Goal: Communication & Community: Share content

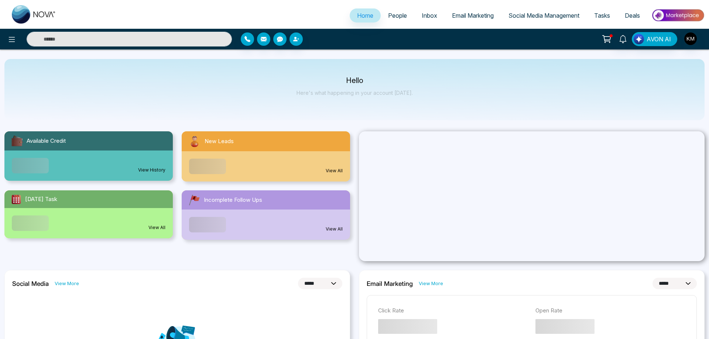
select select "*"
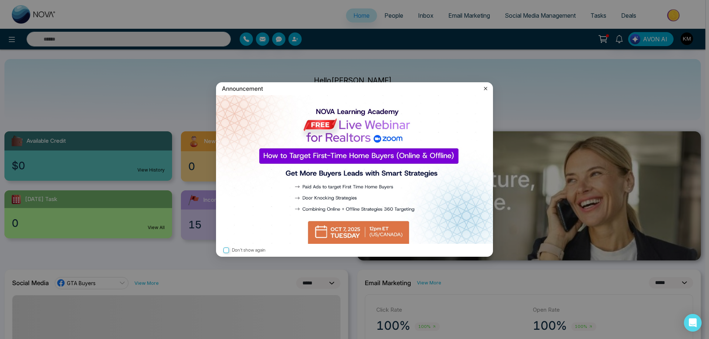
click at [486, 89] on icon at bounding box center [485, 88] width 7 height 7
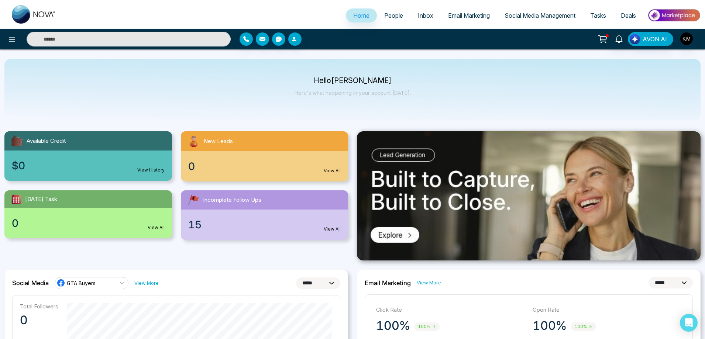
click at [388, 17] on span "People" at bounding box center [393, 15] width 19 height 7
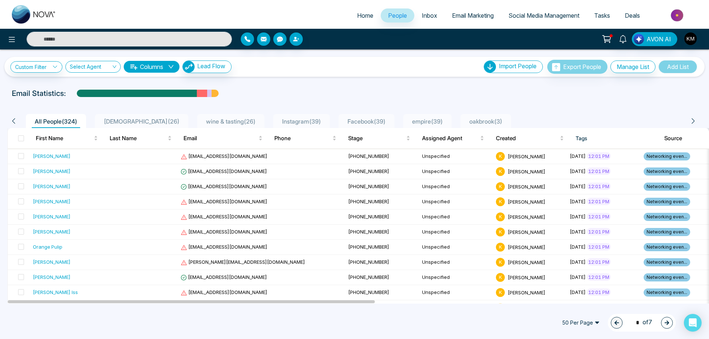
click at [585, 323] on span "50 Per Page" at bounding box center [581, 323] width 48 height 12
click at [585, 307] on div "100 Per Page" at bounding box center [580, 308] width 39 height 8
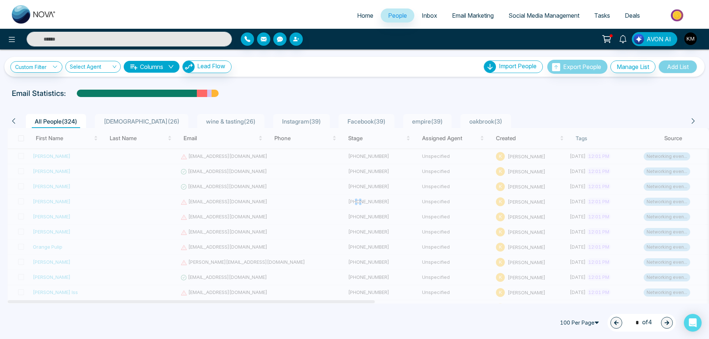
click at [463, 331] on div "100 Per Page 100 Per Page 50 100 10 Per Page 20 Per Page 50 Per Page 100 Per Pa…" at bounding box center [354, 323] width 709 height 32
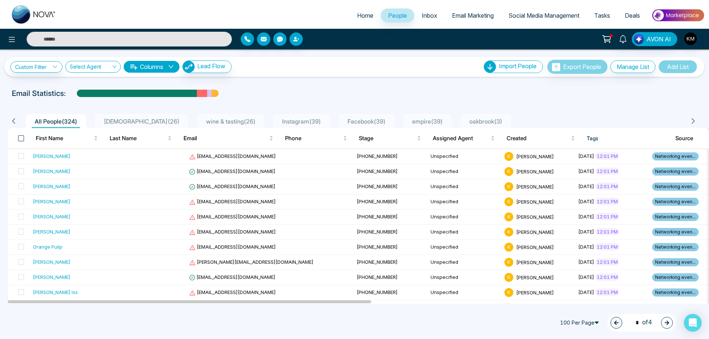
click at [21, 138] on span at bounding box center [21, 138] width 6 height 6
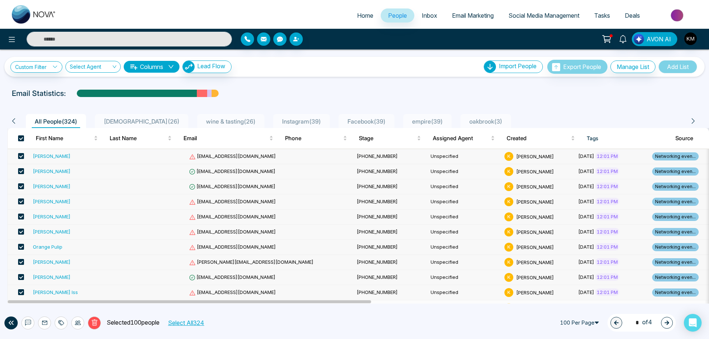
click at [23, 172] on span at bounding box center [21, 171] width 6 height 6
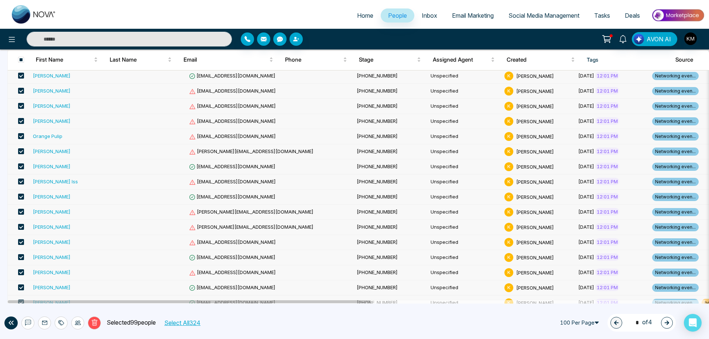
scroll to position [148, 0]
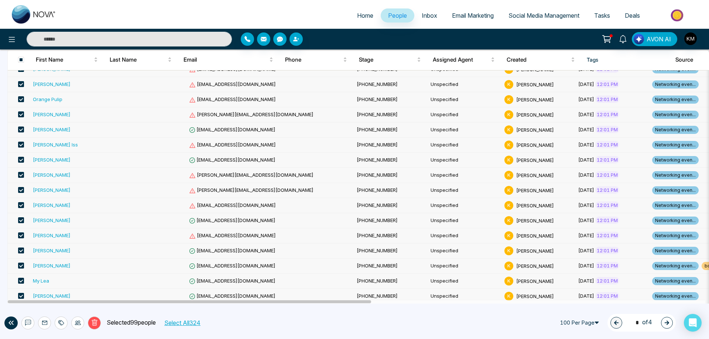
click at [20, 250] on span at bounding box center [21, 251] width 6 height 6
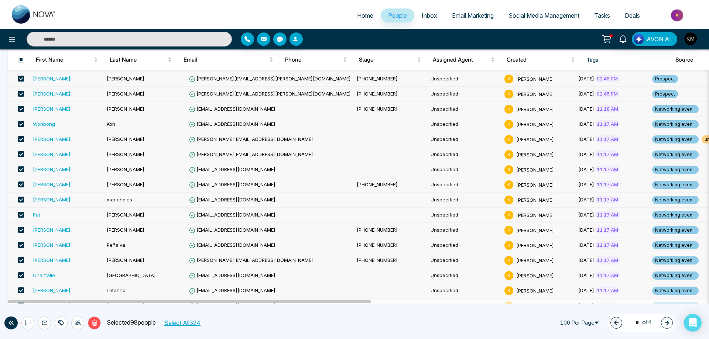
scroll to position [517, 0]
click at [22, 152] on span at bounding box center [21, 154] width 6 height 6
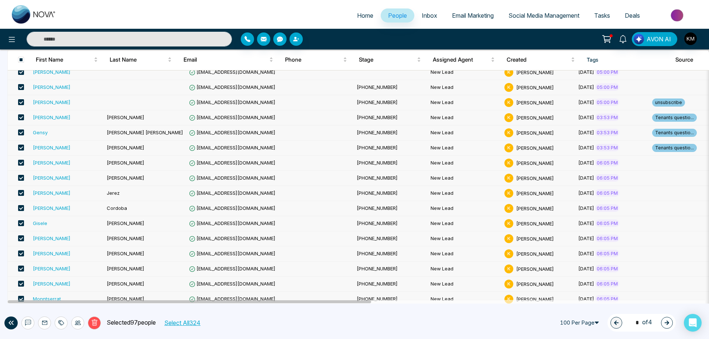
scroll to position [1363, 0]
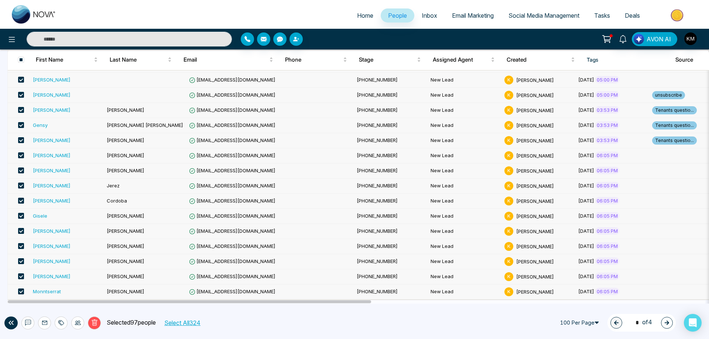
click at [31, 323] on button at bounding box center [27, 323] width 13 height 13
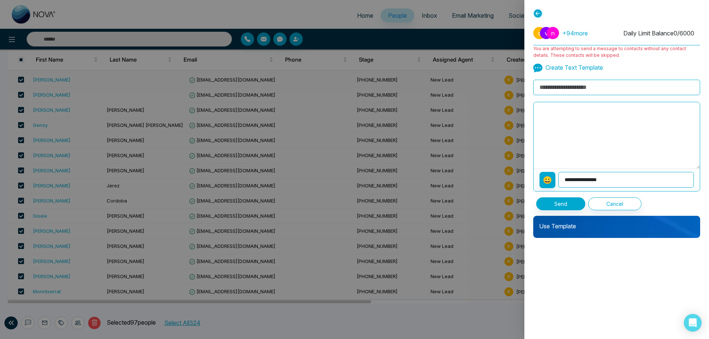
click at [562, 110] on textarea at bounding box center [616, 135] width 166 height 66
paste textarea "**********"
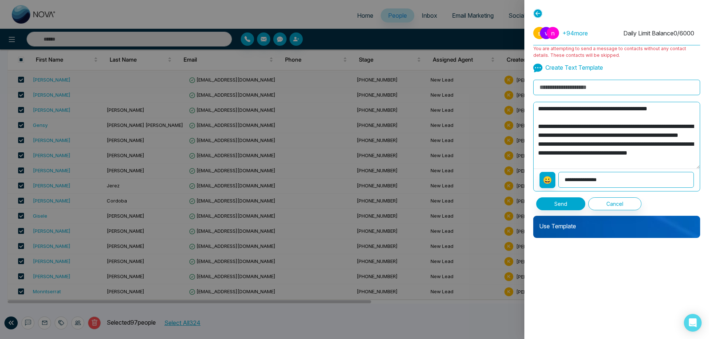
scroll to position [168, 0]
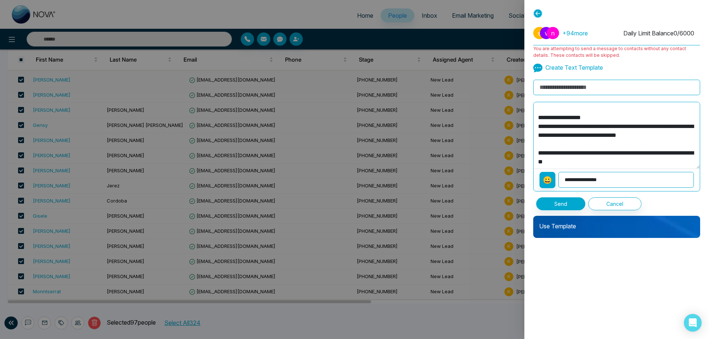
click at [544, 152] on textarea "**********" at bounding box center [616, 135] width 166 height 66
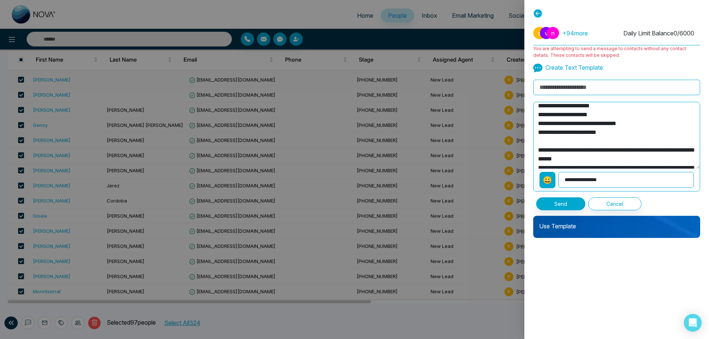
scroll to position [0, 0]
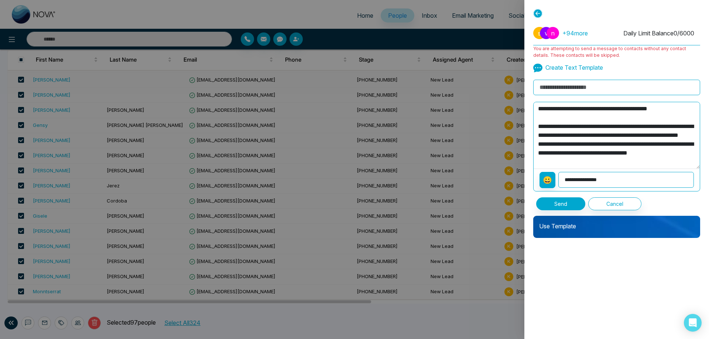
type textarea "**********"
click at [583, 83] on input at bounding box center [616, 88] width 167 height 16
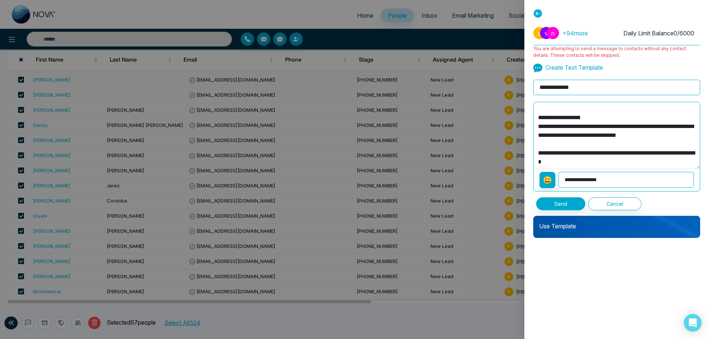
scroll to position [168, 0]
type input "**********"
click at [579, 182] on select "**********" at bounding box center [625, 180] width 135 height 16
click at [587, 142] on textarea "**********" at bounding box center [616, 135] width 166 height 66
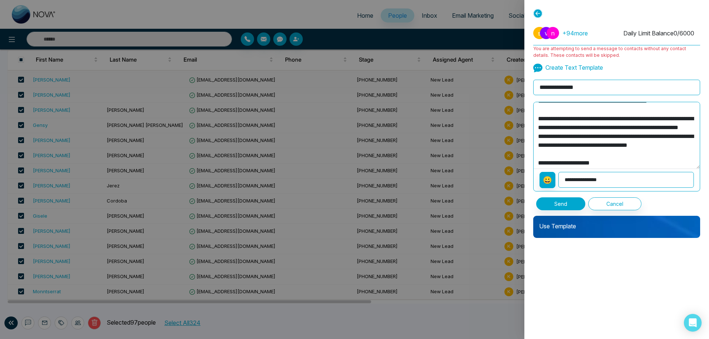
scroll to position [0, 0]
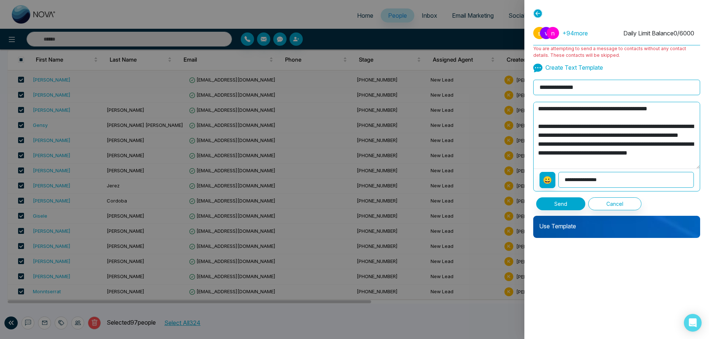
click at [680, 109] on textarea "**********" at bounding box center [616, 135] width 166 height 66
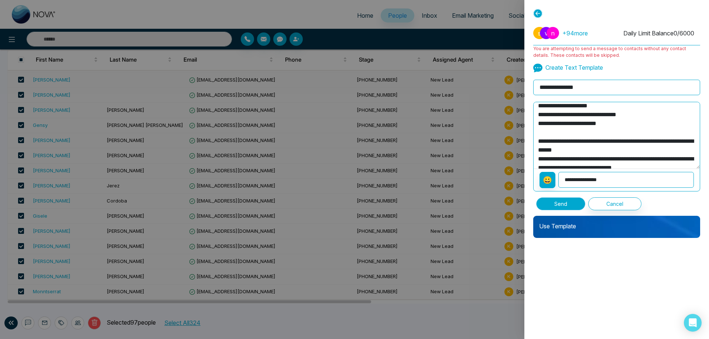
click at [561, 201] on button "Send" at bounding box center [560, 203] width 49 height 13
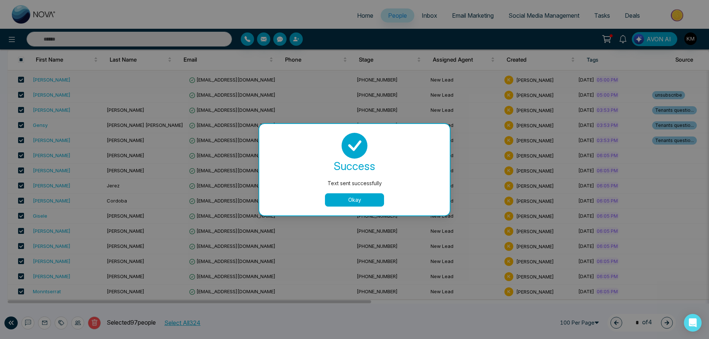
click at [365, 198] on button "Okay" at bounding box center [354, 199] width 59 height 13
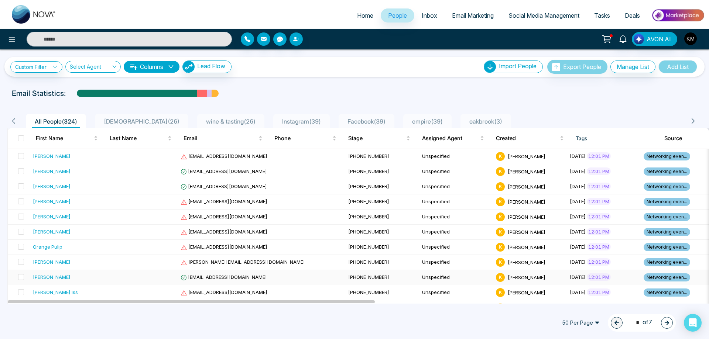
click at [577, 323] on span "50 Per Page" at bounding box center [581, 323] width 48 height 12
click at [574, 305] on div "100 Per Page" at bounding box center [580, 308] width 39 height 8
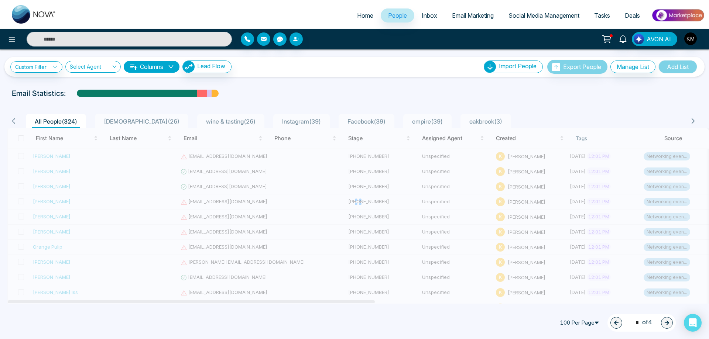
click at [665, 322] on icon "button" at bounding box center [666, 322] width 5 height 5
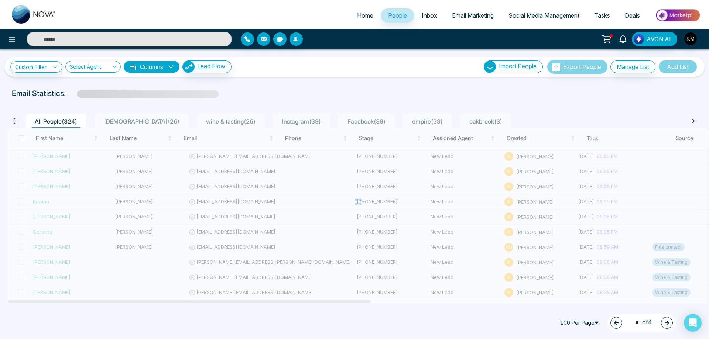
type input "*"
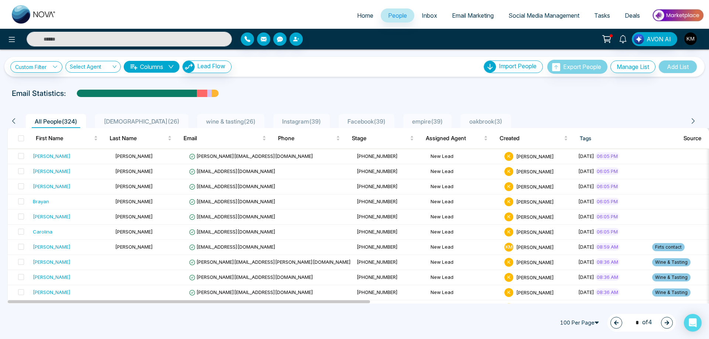
click at [20, 135] on span at bounding box center [21, 138] width 6 height 6
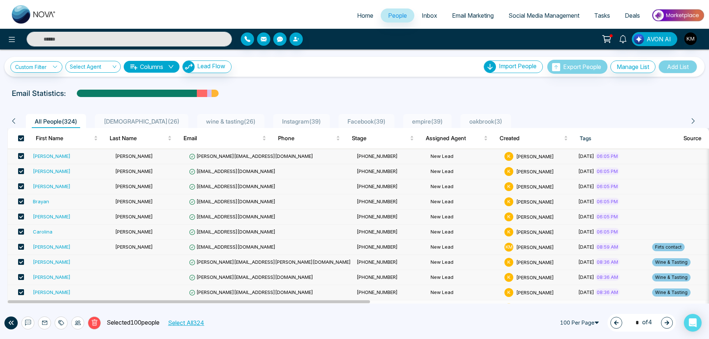
click at [19, 156] on span at bounding box center [21, 156] width 6 height 6
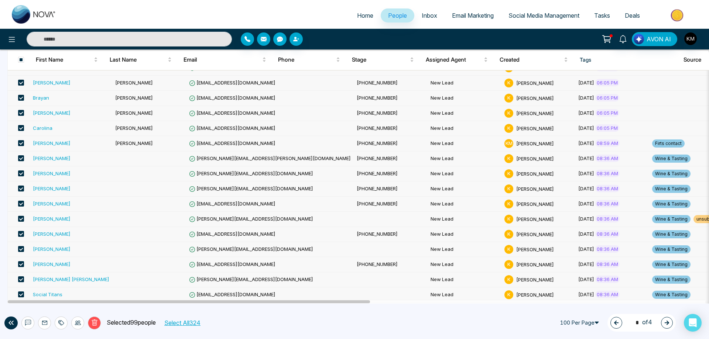
scroll to position [111, 0]
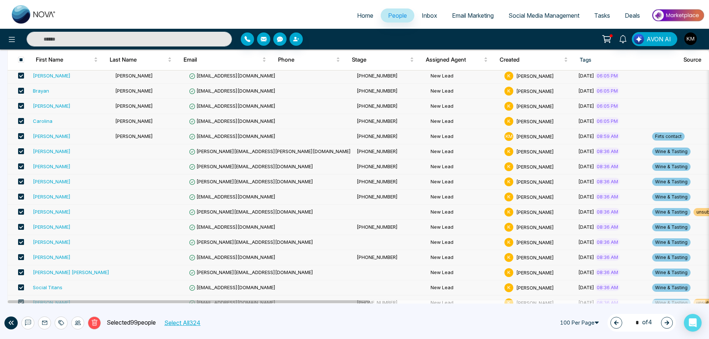
click at [23, 240] on span at bounding box center [21, 242] width 6 height 6
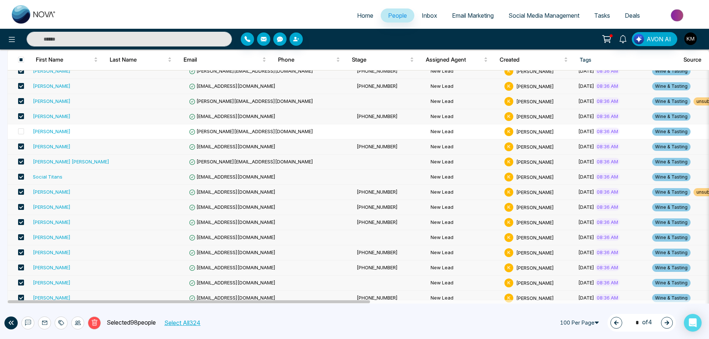
click at [20, 147] on span at bounding box center [21, 147] width 6 height 6
click at [23, 178] on span at bounding box center [21, 177] width 6 height 6
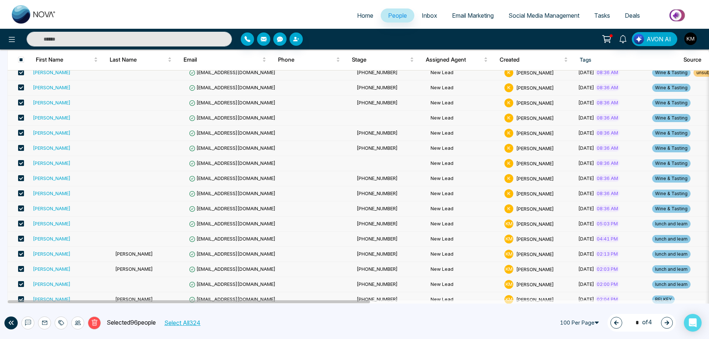
scroll to position [369, 0]
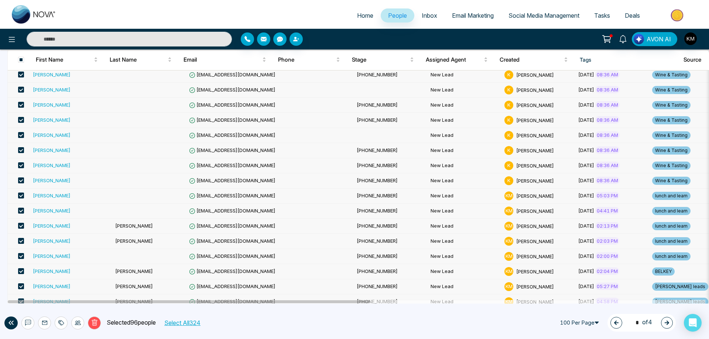
click at [23, 178] on span at bounding box center [21, 181] width 6 height 6
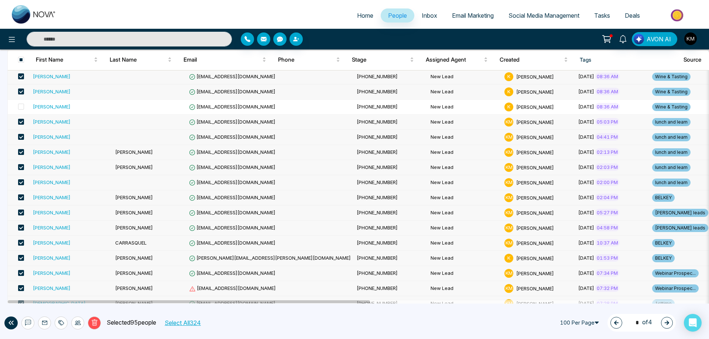
click at [21, 196] on span at bounding box center [21, 197] width 6 height 6
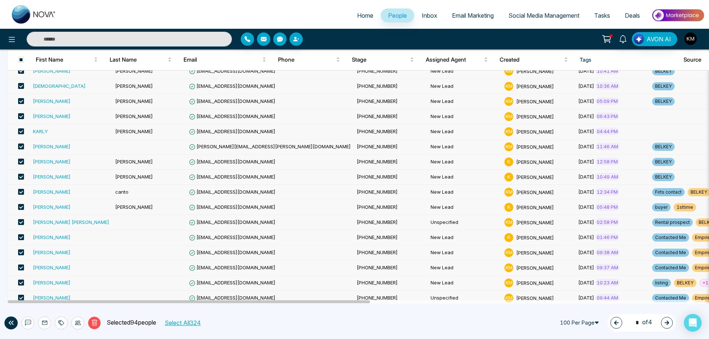
scroll to position [812, 0]
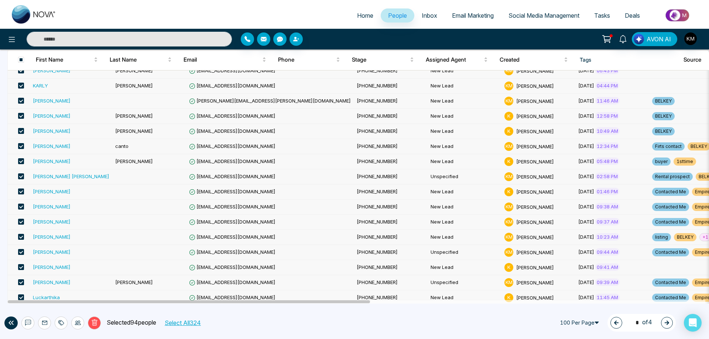
click at [20, 188] on label at bounding box center [19, 192] width 10 height 8
click at [20, 202] on td at bounding box center [19, 207] width 22 height 15
click at [20, 223] on span at bounding box center [21, 222] width 6 height 6
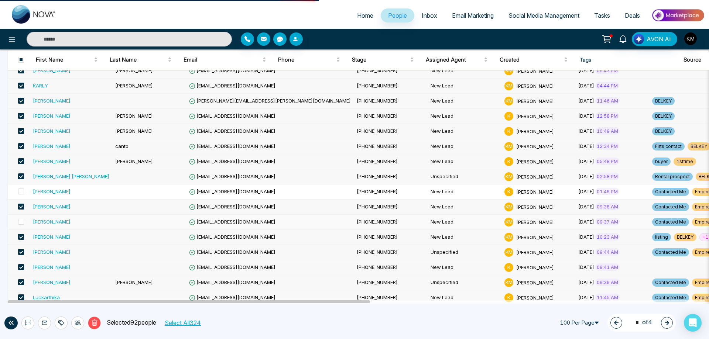
click at [20, 206] on span at bounding box center [21, 207] width 6 height 6
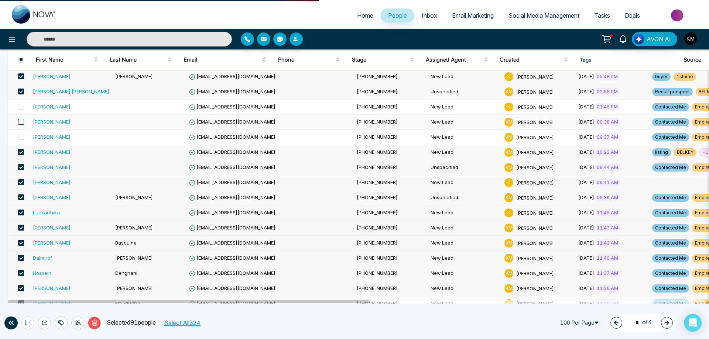
scroll to position [923, 0]
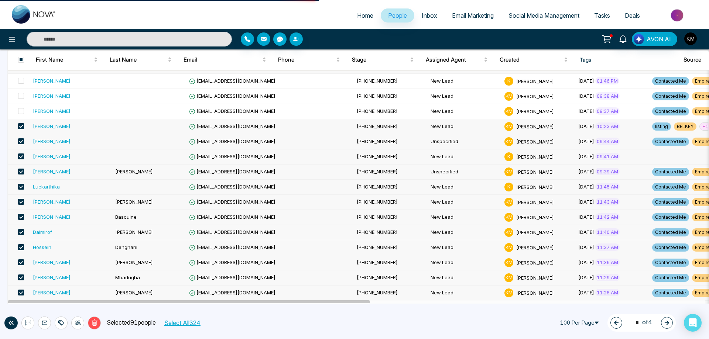
click at [20, 187] on span at bounding box center [21, 187] width 6 height 6
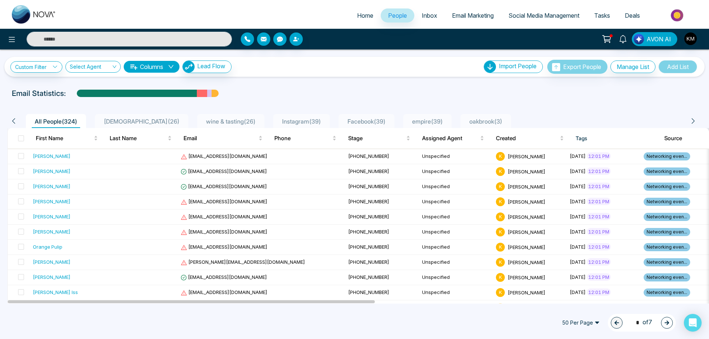
click at [584, 323] on span "50 Per Page" at bounding box center [581, 323] width 48 height 12
click at [581, 308] on div "100 Per Page" at bounding box center [580, 308] width 39 height 8
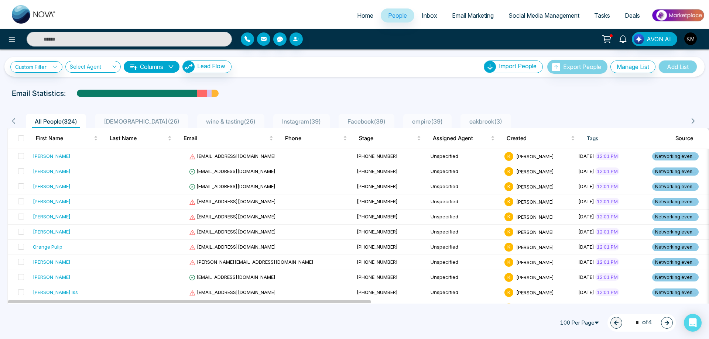
click at [668, 321] on icon "button" at bounding box center [666, 322] width 5 height 5
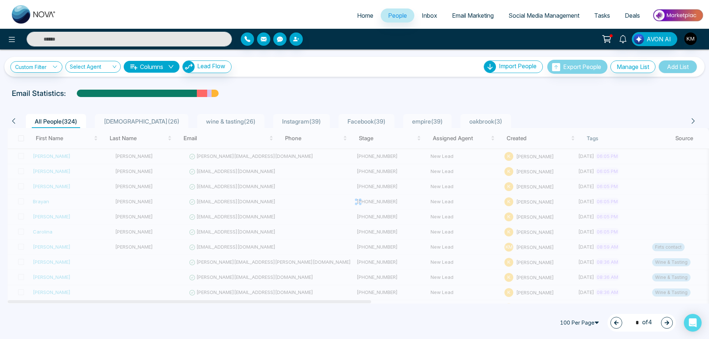
type input "*"
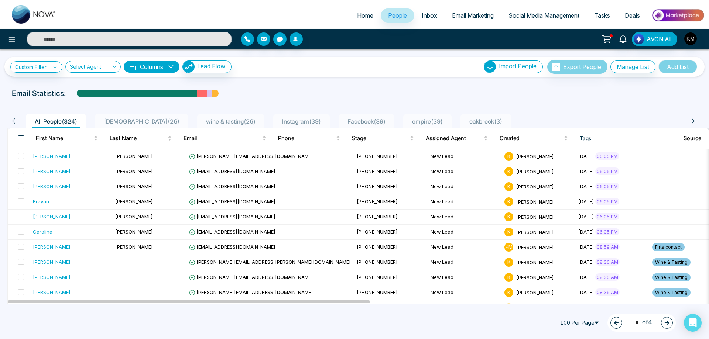
click at [22, 135] on span at bounding box center [21, 138] width 6 height 6
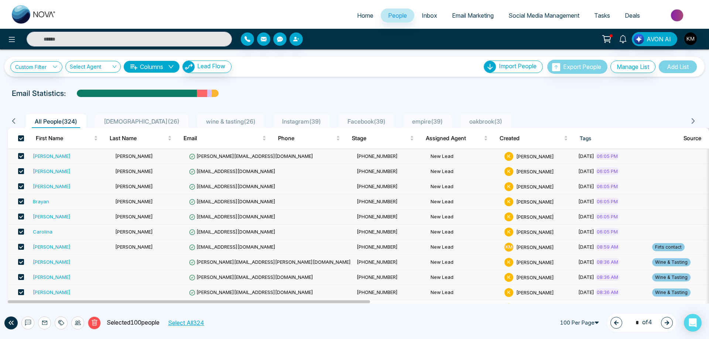
click at [21, 155] on span at bounding box center [21, 156] width 6 height 6
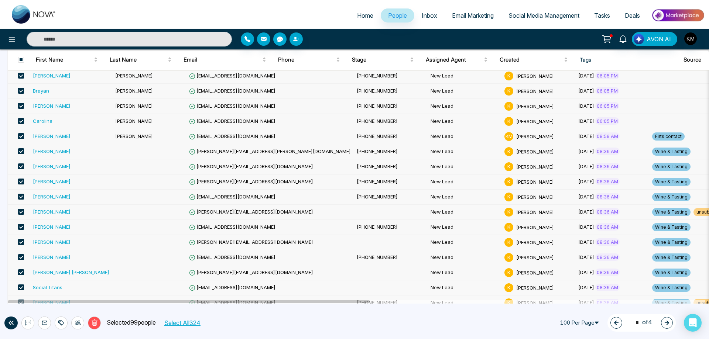
click at [21, 240] on span at bounding box center [21, 242] width 6 height 6
click at [22, 210] on span at bounding box center [21, 212] width 6 height 6
click at [20, 167] on span at bounding box center [21, 166] width 6 height 6
click at [20, 254] on label at bounding box center [19, 258] width 10 height 8
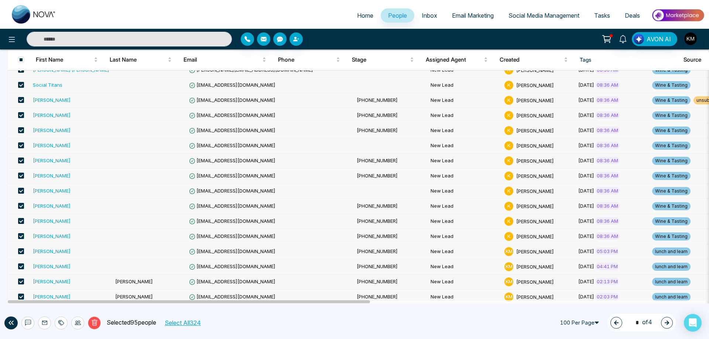
scroll to position [332, 0]
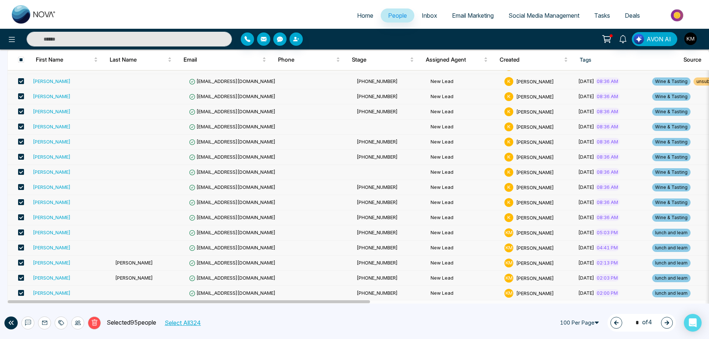
click at [22, 218] on span at bounding box center [21, 217] width 6 height 6
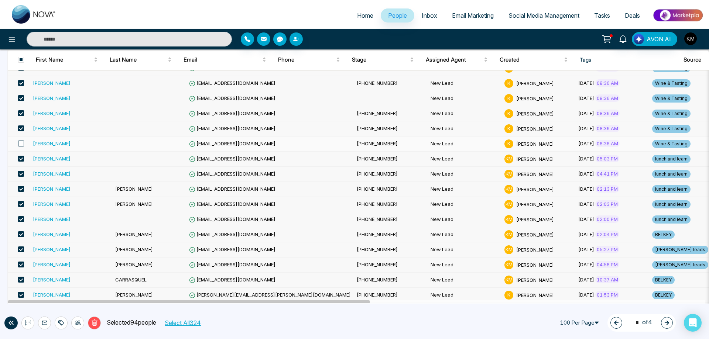
scroll to position [443, 0]
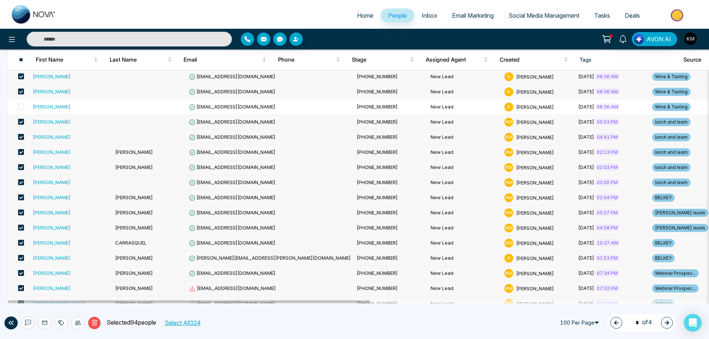
click at [21, 195] on span at bounding box center [21, 197] width 6 height 6
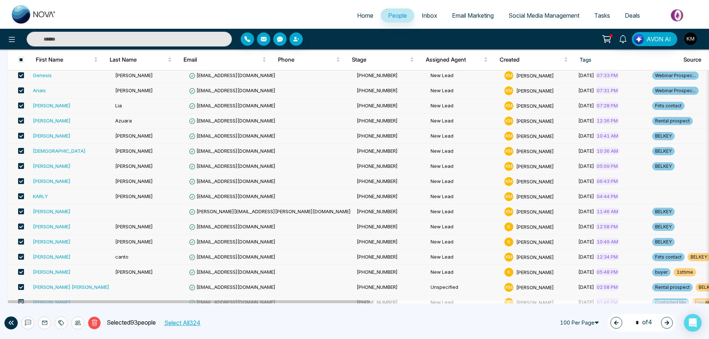
scroll to position [775, 0]
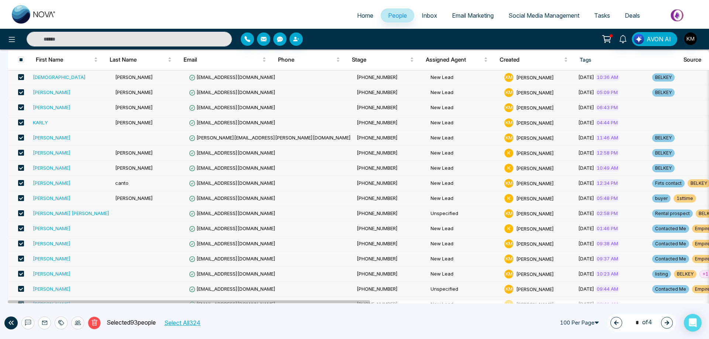
click at [21, 227] on span at bounding box center [21, 228] width 6 height 6
click at [23, 245] on span at bounding box center [21, 244] width 6 height 6
click at [22, 258] on span at bounding box center [21, 259] width 6 height 6
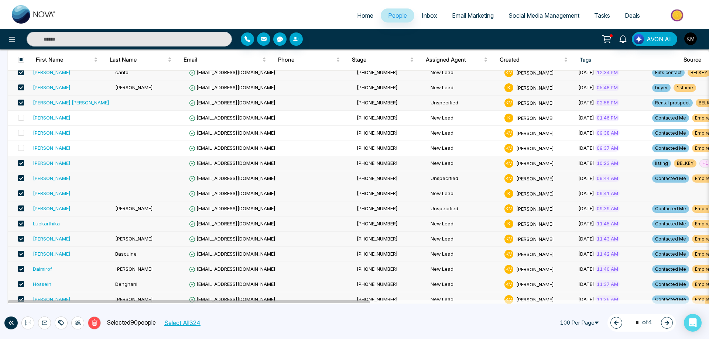
click at [21, 270] on span at bounding box center [21, 269] width 6 height 6
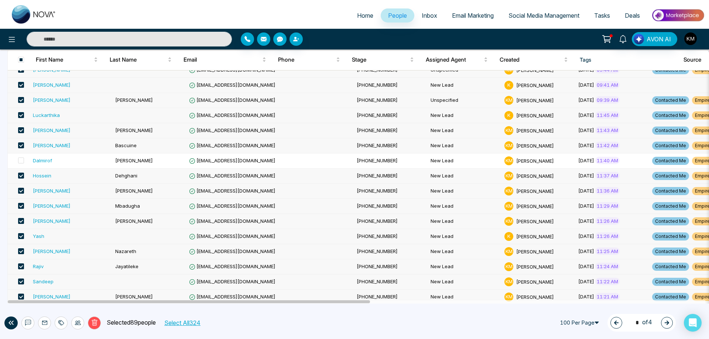
scroll to position [996, 0]
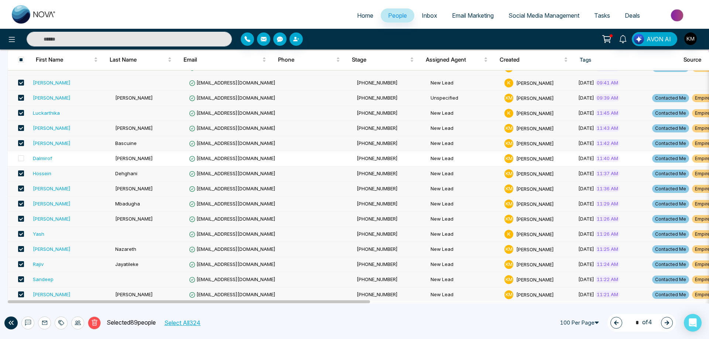
click at [20, 173] on span at bounding box center [21, 174] width 6 height 6
click at [20, 188] on span at bounding box center [21, 189] width 6 height 6
click at [20, 204] on span at bounding box center [21, 204] width 6 height 6
click at [21, 231] on label at bounding box center [19, 234] width 10 height 8
click at [21, 264] on span at bounding box center [21, 264] width 6 height 6
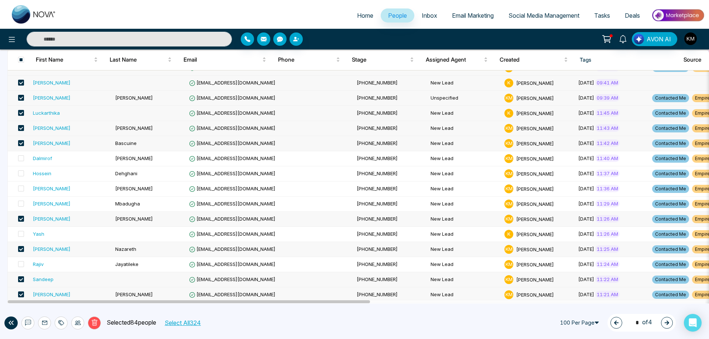
click at [20, 278] on span at bounding box center [21, 279] width 6 height 6
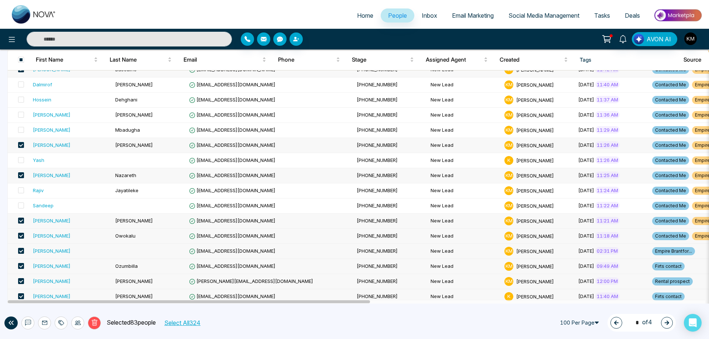
scroll to position [1181, 0]
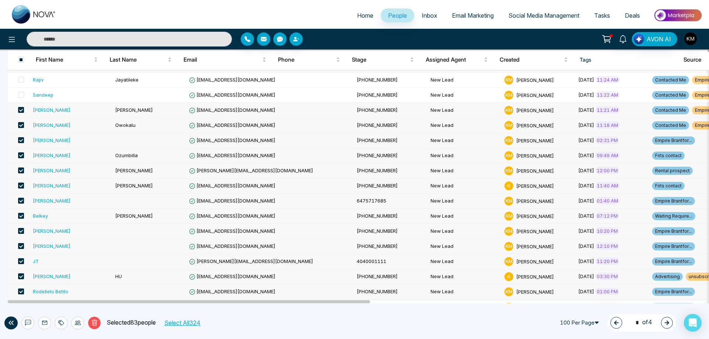
click at [21, 125] on span at bounding box center [21, 125] width 6 height 6
click at [20, 201] on span at bounding box center [21, 201] width 6 height 6
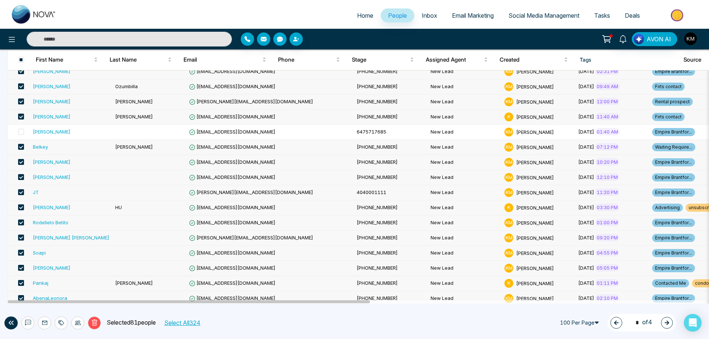
scroll to position [1255, 0]
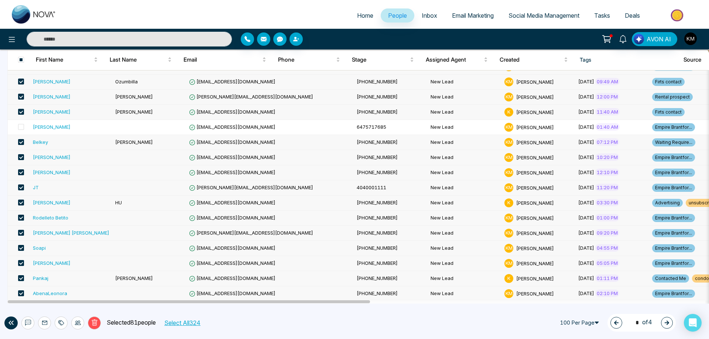
click at [21, 217] on span at bounding box center [21, 218] width 6 height 6
click at [21, 233] on span at bounding box center [21, 233] width 6 height 6
click at [22, 250] on span at bounding box center [21, 248] width 6 height 6
click at [21, 262] on span at bounding box center [21, 263] width 6 height 6
click at [21, 278] on span at bounding box center [21, 278] width 6 height 6
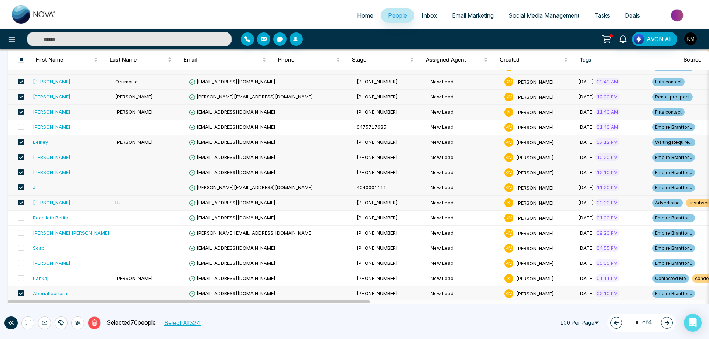
scroll to position [1363, 0]
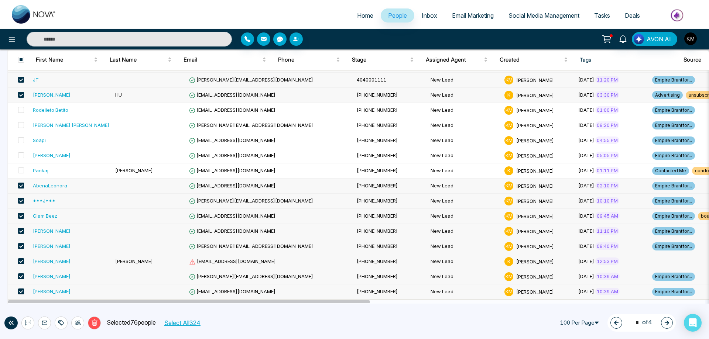
click at [21, 185] on span at bounding box center [21, 186] width 6 height 6
click at [20, 201] on span at bounding box center [21, 201] width 6 height 6
click at [21, 217] on span at bounding box center [21, 216] width 6 height 6
click at [21, 231] on span at bounding box center [21, 231] width 6 height 6
click at [22, 247] on span at bounding box center [21, 246] width 6 height 6
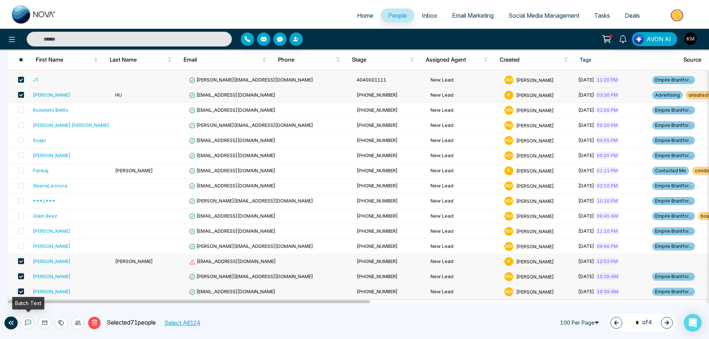
click at [25, 324] on icon at bounding box center [28, 323] width 6 height 6
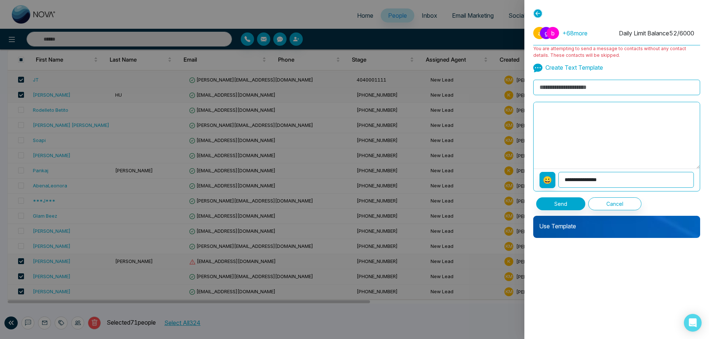
click at [537, 13] on icon at bounding box center [537, 13] width 9 height 9
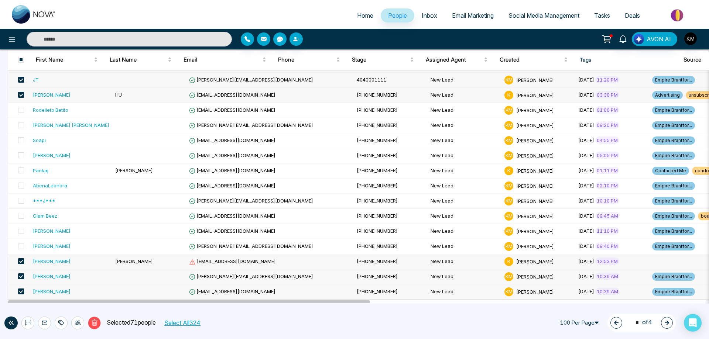
drag, startPoint x: 20, startPoint y: 277, endPoint x: 20, endPoint y: 288, distance: 11.4
click at [20, 276] on span at bounding box center [21, 276] width 6 height 6
click at [21, 292] on span at bounding box center [21, 292] width 6 height 6
click at [32, 326] on button at bounding box center [27, 323] width 13 height 13
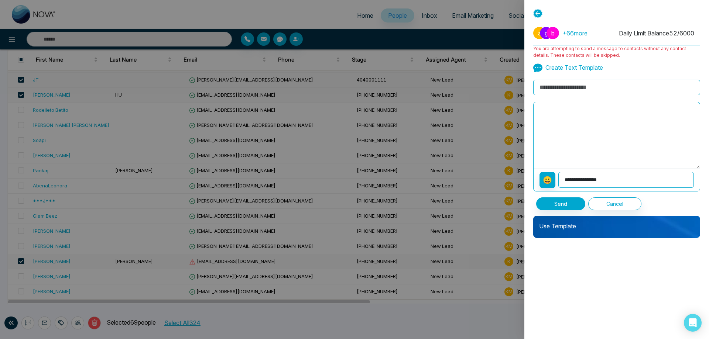
click at [591, 108] on textarea at bounding box center [616, 135] width 166 height 66
paste textarea "**********"
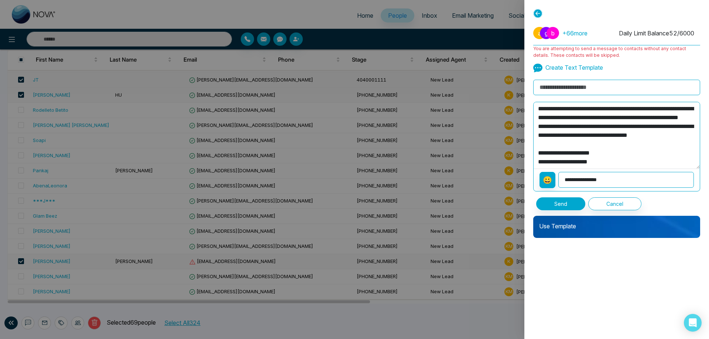
scroll to position [0, 0]
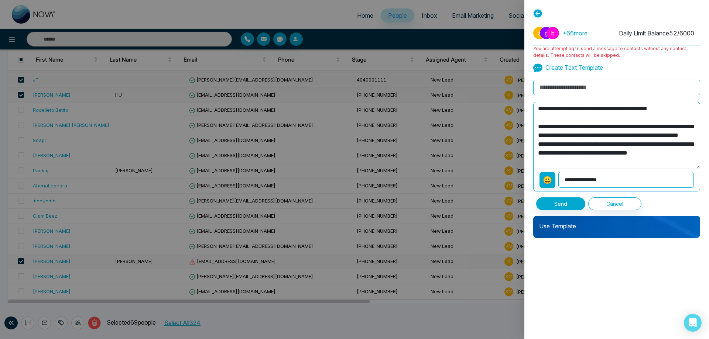
type textarea "**********"
click at [565, 91] on input at bounding box center [616, 88] width 167 height 16
type input "**********"
click at [598, 179] on select "**********" at bounding box center [625, 180] width 135 height 16
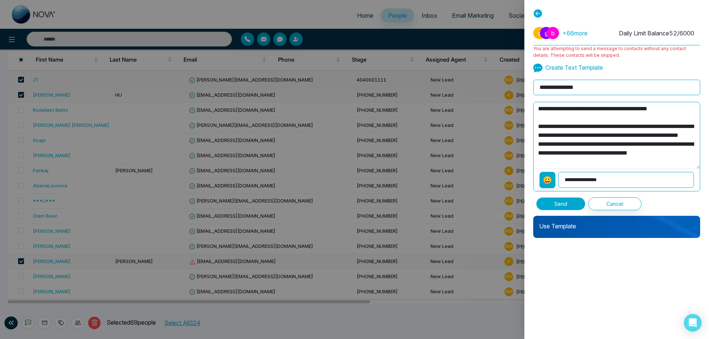
click at [577, 204] on button "Send" at bounding box center [560, 203] width 49 height 13
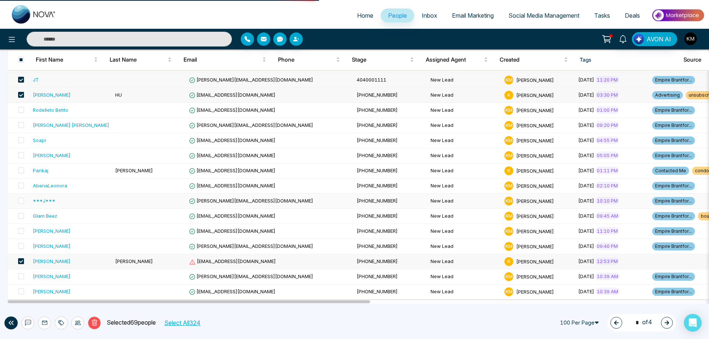
click at [354, 200] on td "[PHONE_NUMBER]" at bounding box center [391, 201] width 74 height 15
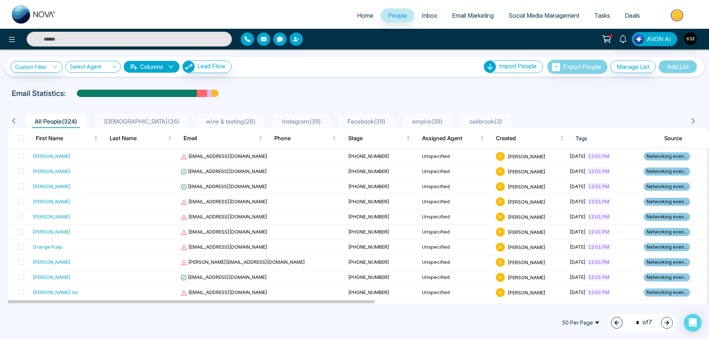
click at [592, 322] on span "50 Per Page" at bounding box center [581, 323] width 48 height 12
click at [589, 307] on div "100 Per Page" at bounding box center [580, 308] width 39 height 8
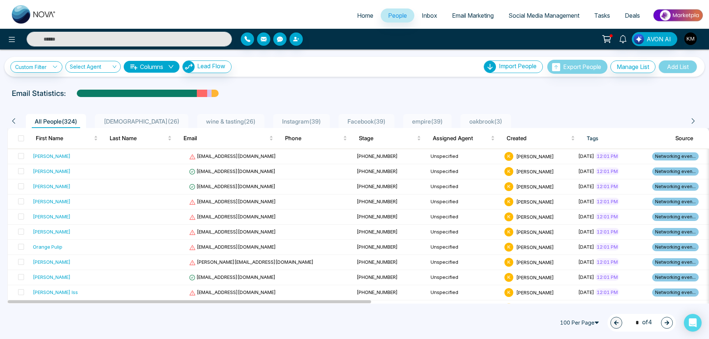
click at [669, 320] on icon "button" at bounding box center [666, 322] width 5 height 5
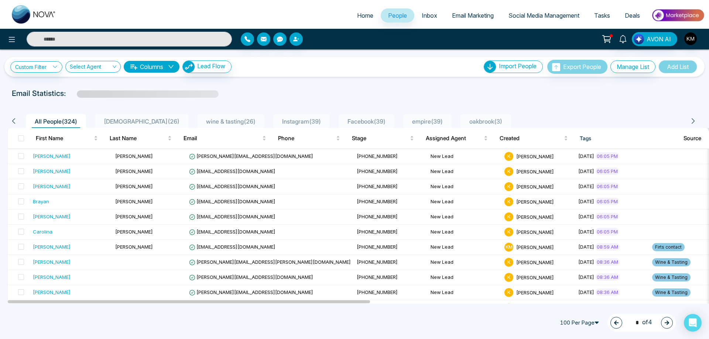
click at [668, 319] on button "button" at bounding box center [667, 323] width 12 height 12
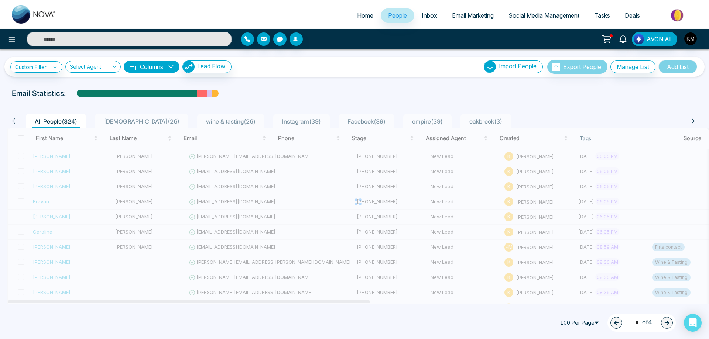
type input "*"
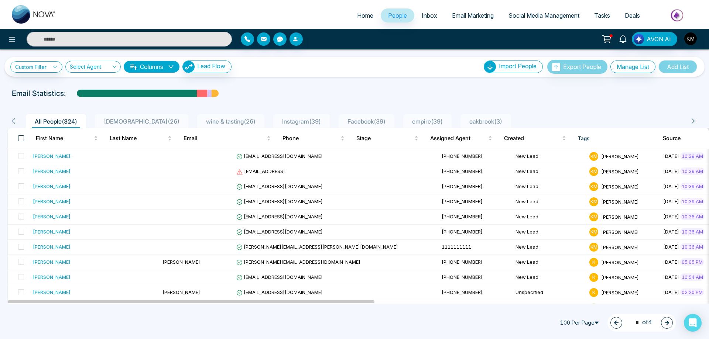
click at [23, 140] on span at bounding box center [21, 138] width 6 height 6
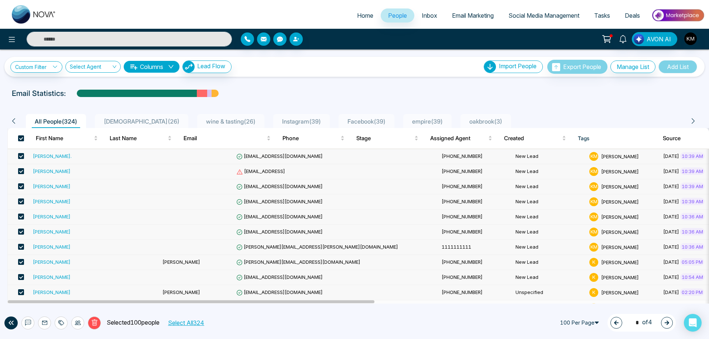
click at [22, 156] on span at bounding box center [21, 156] width 6 height 6
click at [21, 171] on span at bounding box center [21, 171] width 6 height 6
click at [22, 185] on span at bounding box center [21, 186] width 6 height 6
click at [21, 201] on span at bounding box center [21, 202] width 6 height 6
click at [21, 215] on span at bounding box center [21, 217] width 6 height 6
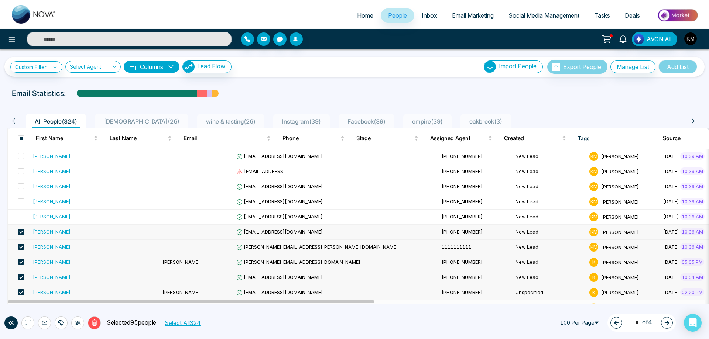
click at [21, 231] on span at bounding box center [21, 232] width 6 height 6
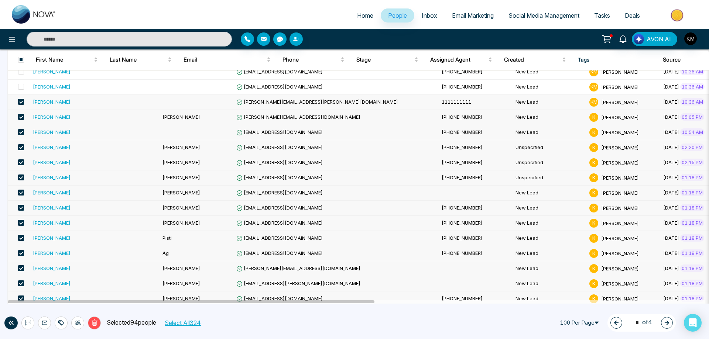
scroll to position [148, 0]
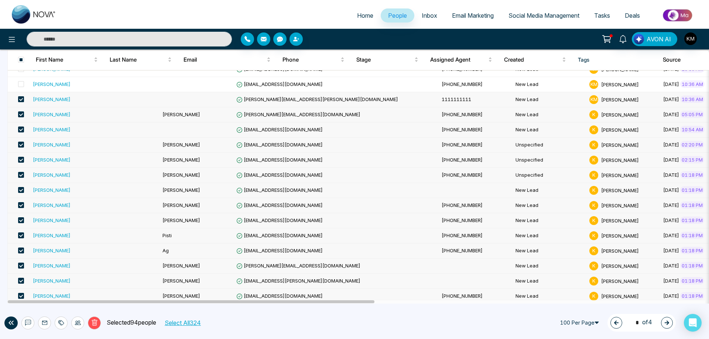
click at [22, 99] on span at bounding box center [21, 99] width 6 height 6
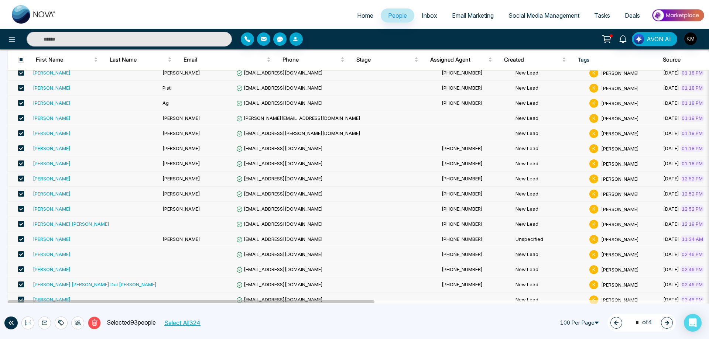
scroll to position [406, 0]
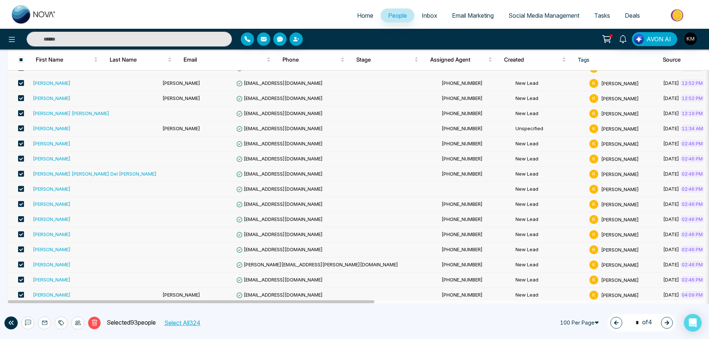
click at [21, 114] on span at bounding box center [21, 113] width 6 height 6
click at [22, 97] on span at bounding box center [21, 98] width 6 height 6
click at [21, 159] on span at bounding box center [21, 159] width 6 height 6
click at [21, 188] on span at bounding box center [21, 189] width 6 height 6
click at [21, 204] on span at bounding box center [21, 204] width 6 height 6
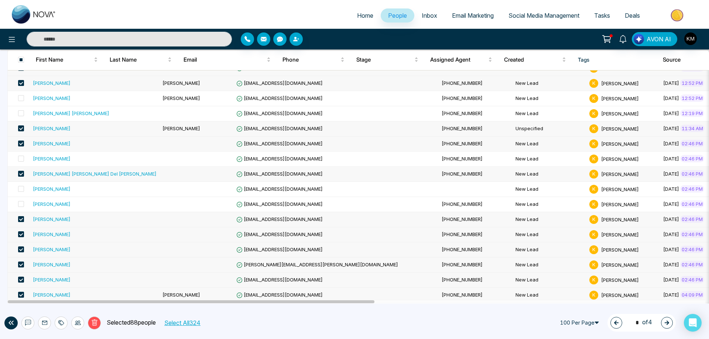
click at [21, 218] on span at bounding box center [21, 219] width 6 height 6
click at [21, 251] on span at bounding box center [21, 250] width 6 height 6
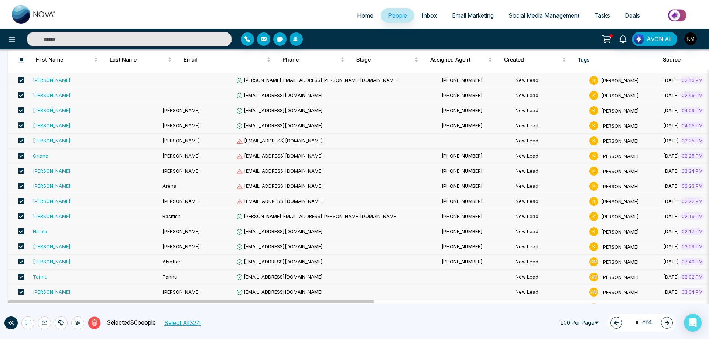
scroll to position [627, 0]
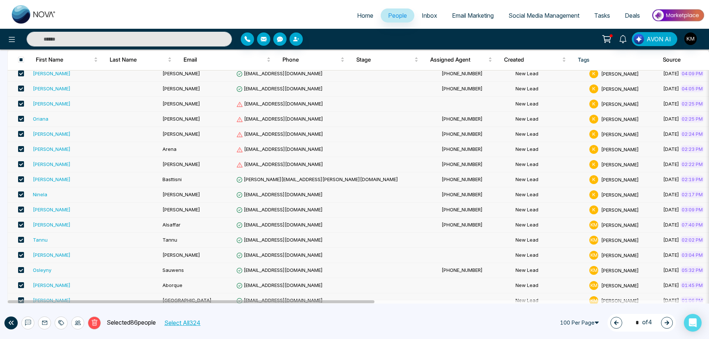
click at [21, 225] on span at bounding box center [21, 225] width 6 height 6
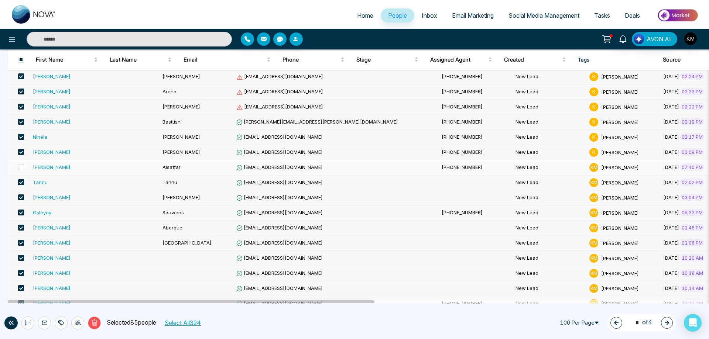
scroll to position [701, 0]
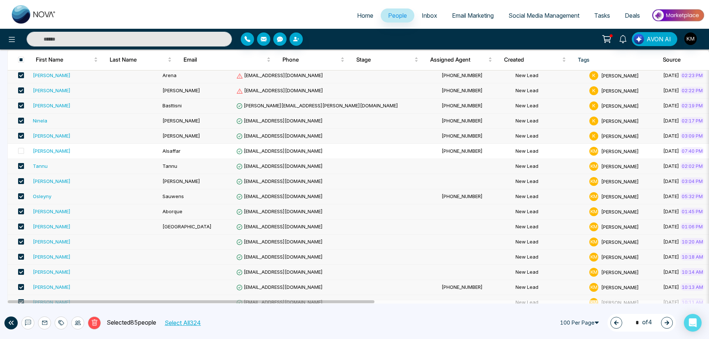
click at [20, 166] on span at bounding box center [21, 166] width 6 height 6
click at [21, 195] on span at bounding box center [21, 196] width 6 height 6
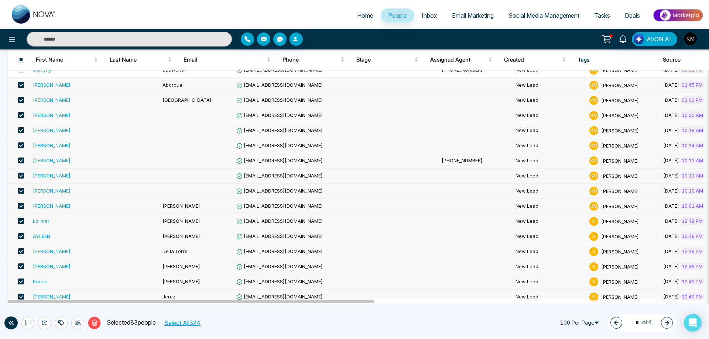
scroll to position [886, 0]
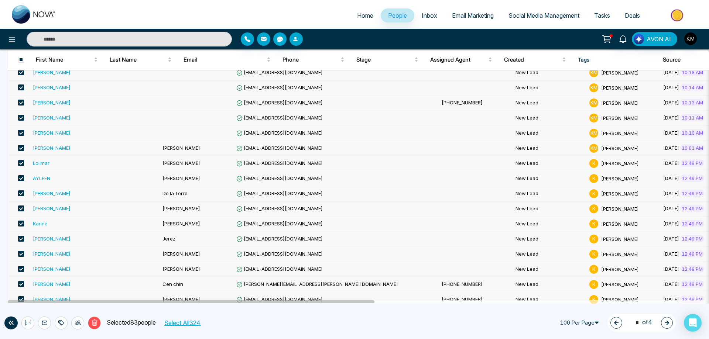
click at [20, 147] on span at bounding box center [21, 148] width 6 height 6
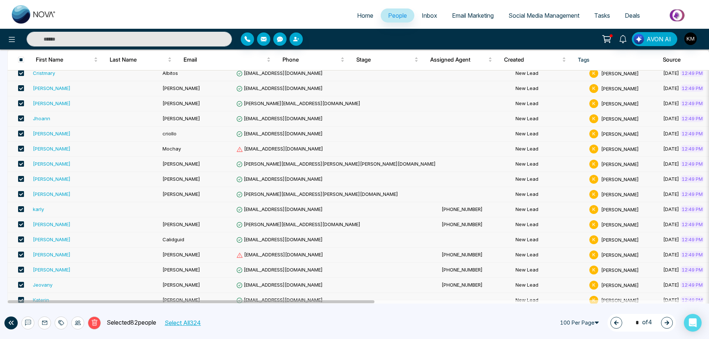
scroll to position [1292, 0]
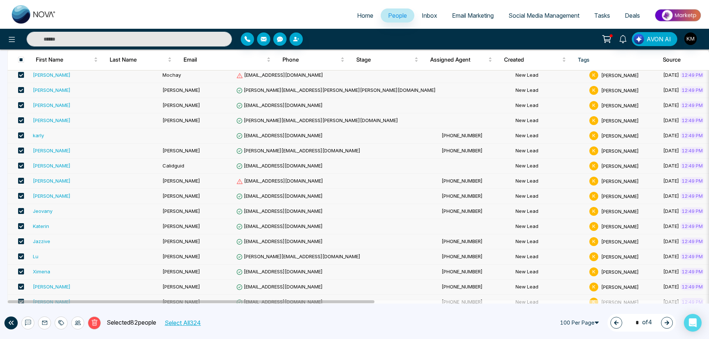
click at [21, 240] on span at bounding box center [21, 241] width 6 height 6
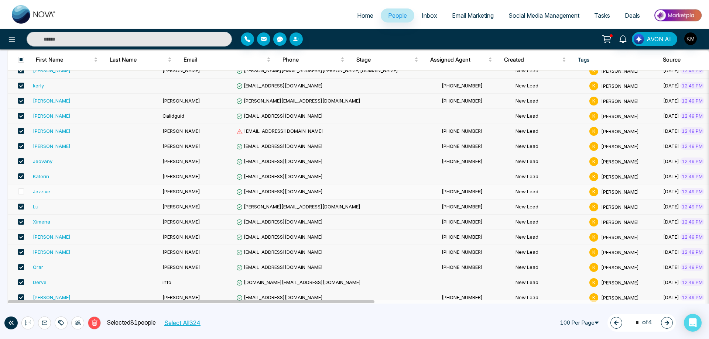
scroll to position [1363, 0]
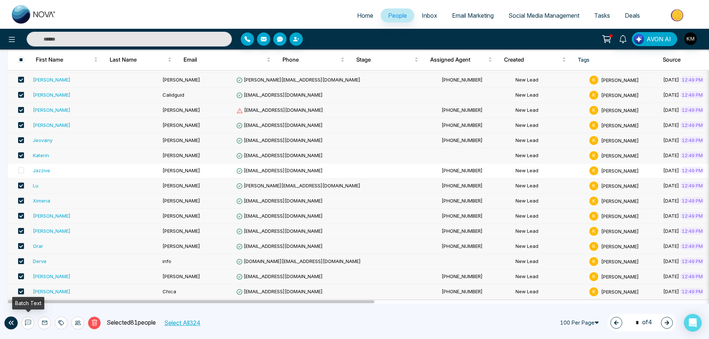
click at [29, 323] on icon at bounding box center [28, 323] width 6 height 6
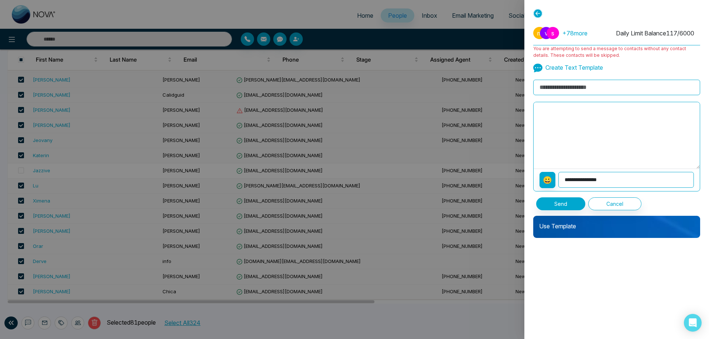
click at [555, 114] on textarea at bounding box center [616, 135] width 166 height 66
paste textarea "**********"
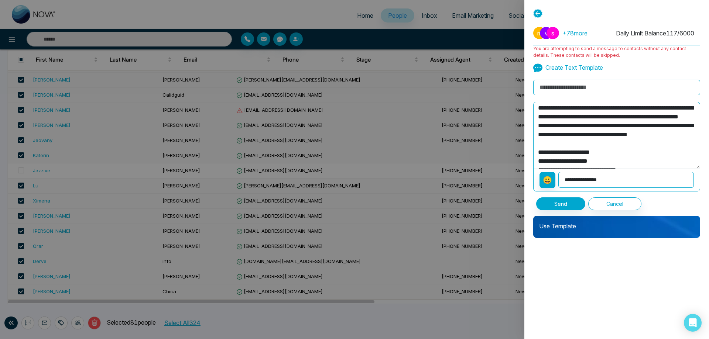
scroll to position [0, 0]
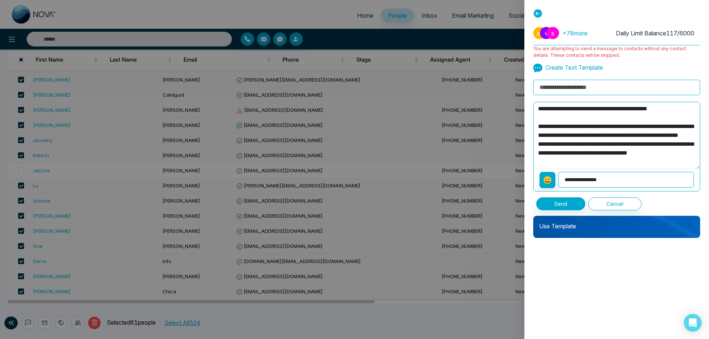
type textarea "**********"
click at [582, 89] on input at bounding box center [616, 88] width 167 height 16
type input "**********"
click at [557, 203] on button "Send" at bounding box center [560, 203] width 49 height 13
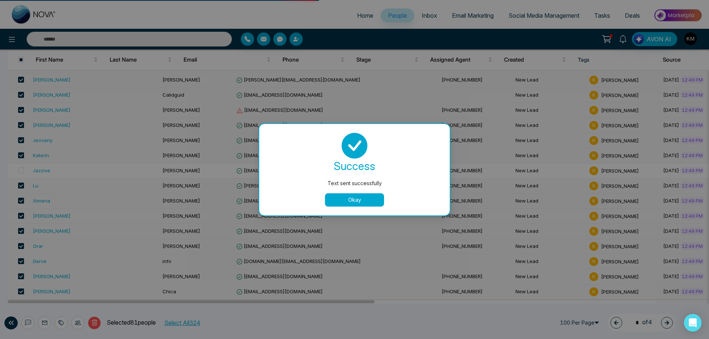
click at [351, 199] on button "Okay" at bounding box center [354, 199] width 59 height 13
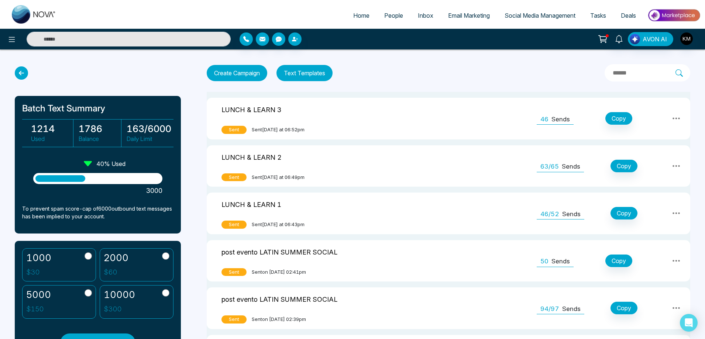
click at [27, 71] on icon at bounding box center [21, 72] width 13 height 13
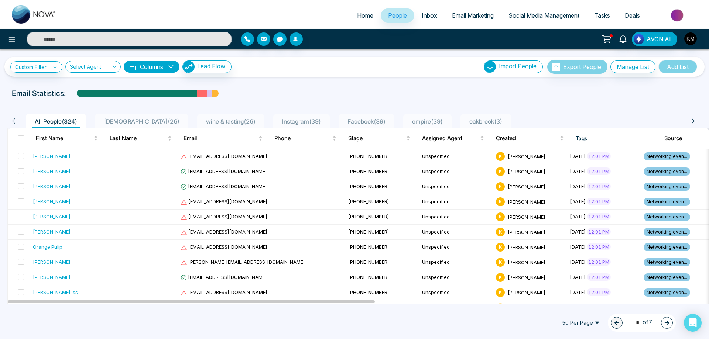
click at [594, 322] on span "50 Per Page" at bounding box center [581, 323] width 48 height 12
click at [588, 307] on div "100 Per Page" at bounding box center [580, 308] width 39 height 8
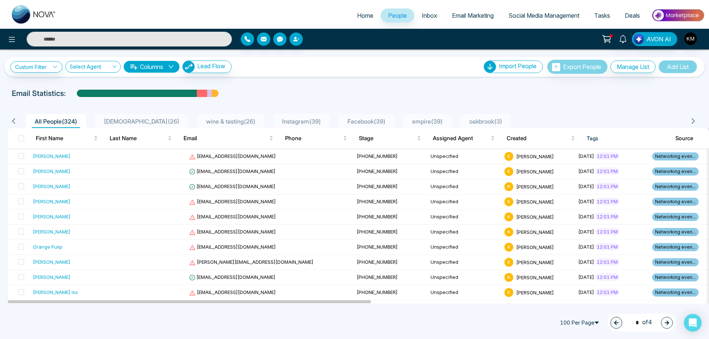
click at [667, 320] on button "button" at bounding box center [667, 323] width 12 height 12
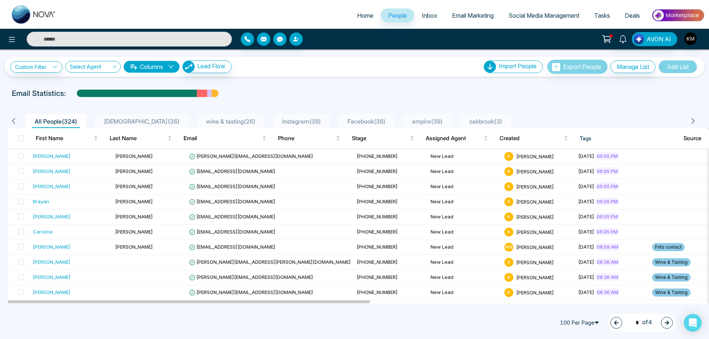
click at [667, 320] on button "button" at bounding box center [667, 323] width 12 height 12
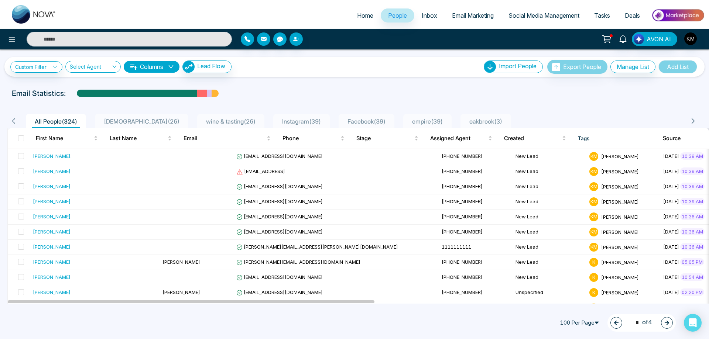
click at [667, 320] on button "button" at bounding box center [667, 323] width 12 height 12
type input "*"
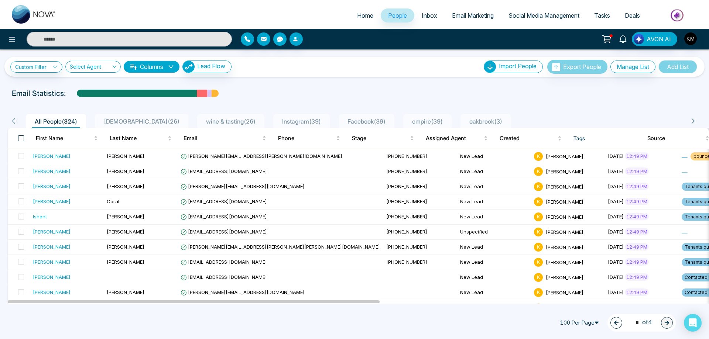
click at [20, 137] on span at bounding box center [21, 138] width 6 height 6
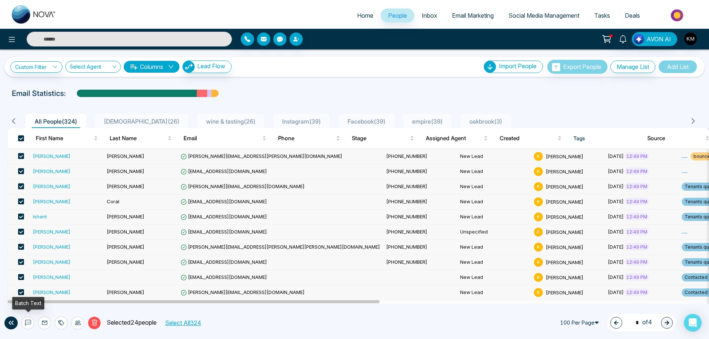
click at [32, 323] on button at bounding box center [27, 323] width 13 height 13
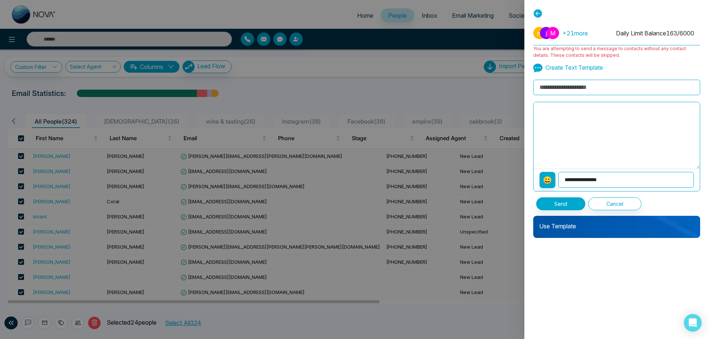
click at [617, 125] on textarea at bounding box center [616, 135] width 166 height 66
paste textarea "**********"
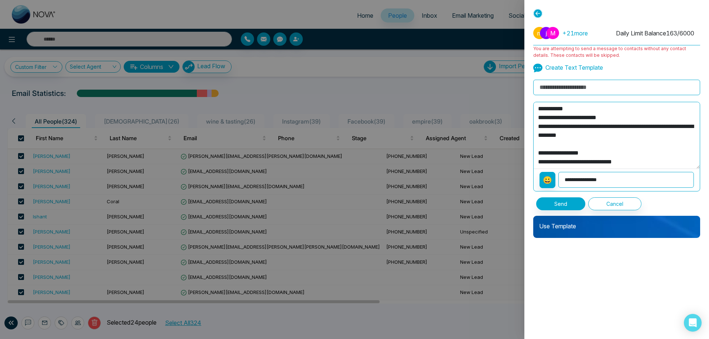
type textarea "**********"
click at [586, 83] on input at bounding box center [616, 88] width 167 height 16
click at [595, 87] on input "**********" at bounding box center [616, 88] width 167 height 16
type input "**********"
click at [579, 109] on textarea "**********" at bounding box center [616, 135] width 166 height 66
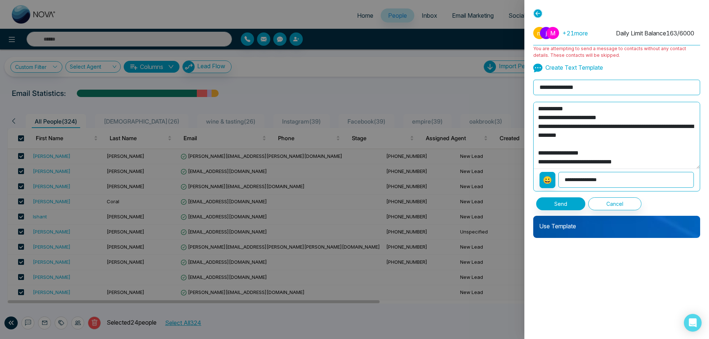
click at [580, 182] on select "**********" at bounding box center [625, 180] width 135 height 16
select select "**********"
click at [559, 172] on select "**********" at bounding box center [625, 180] width 135 height 16
type textarea "**********"
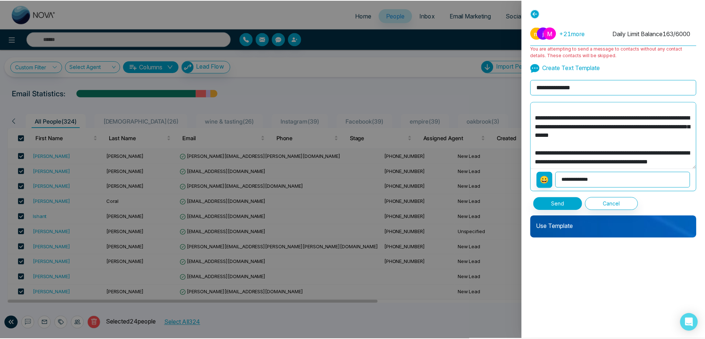
scroll to position [195, 0]
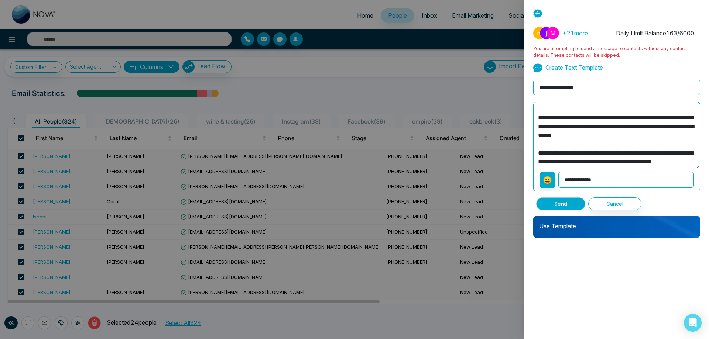
click at [573, 205] on button "Send" at bounding box center [560, 203] width 49 height 13
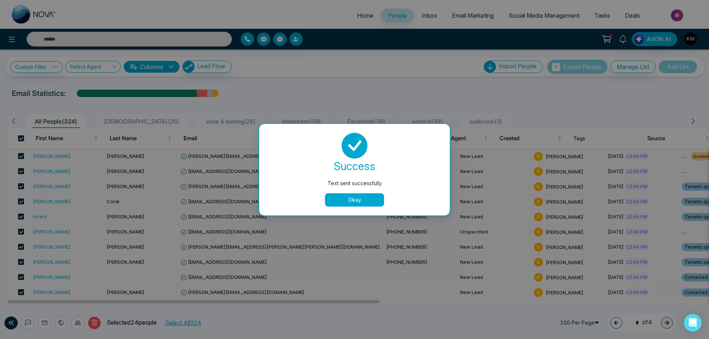
click at [355, 202] on button "Okay" at bounding box center [354, 199] width 59 height 13
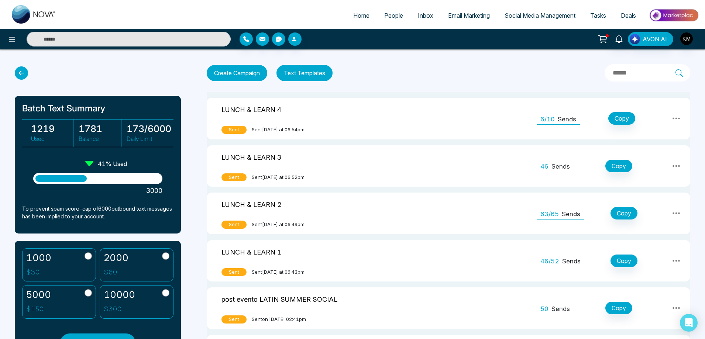
click at [24, 72] on icon at bounding box center [21, 72] width 13 height 13
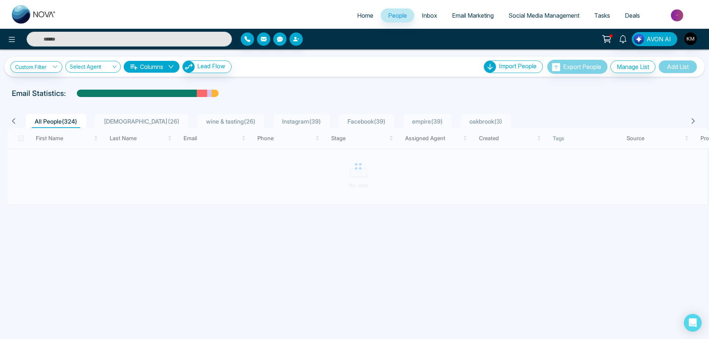
click at [159, 40] on input "text" at bounding box center [129, 39] width 205 height 15
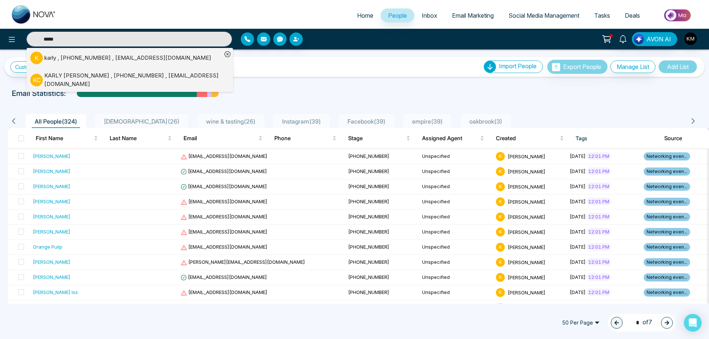
type input "*****"
click at [153, 72] on div "[PERSON_NAME] , [PHONE_NUMBER] , [EMAIL_ADDRESS][DOMAIN_NAME]" at bounding box center [133, 80] width 178 height 17
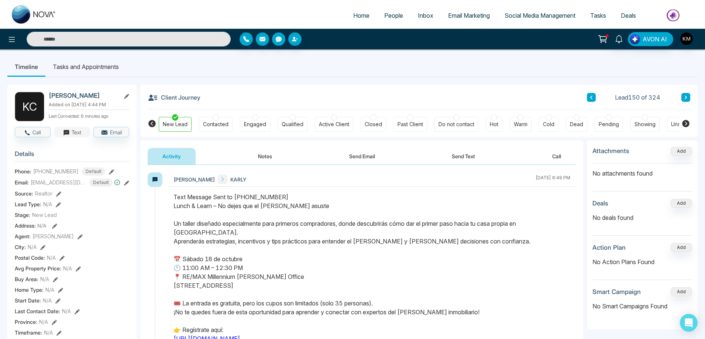
click at [74, 137] on button "Text" at bounding box center [72, 132] width 36 height 10
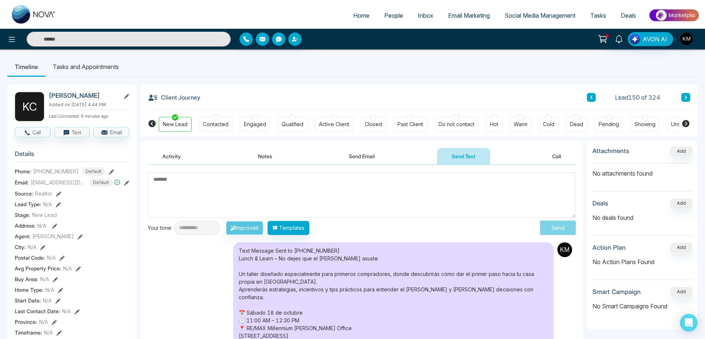
click at [204, 183] on textarea at bounding box center [362, 194] width 428 height 45
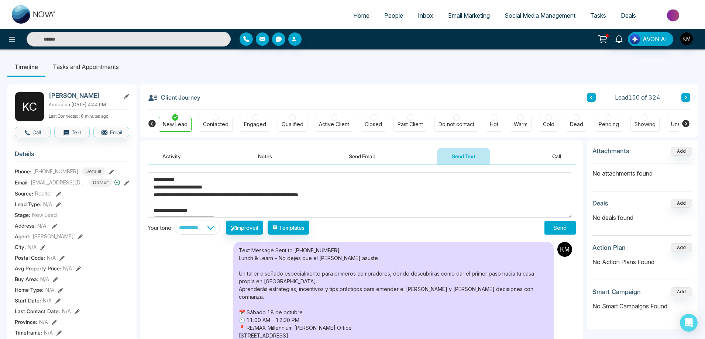
click at [218, 177] on textarea "**********" at bounding box center [360, 194] width 424 height 45
type textarea "**********"
click at [208, 226] on select "**********" at bounding box center [197, 228] width 46 height 14
click at [211, 230] on select "**********" at bounding box center [197, 228] width 46 height 14
click at [557, 232] on button "Send" at bounding box center [559, 228] width 31 height 14
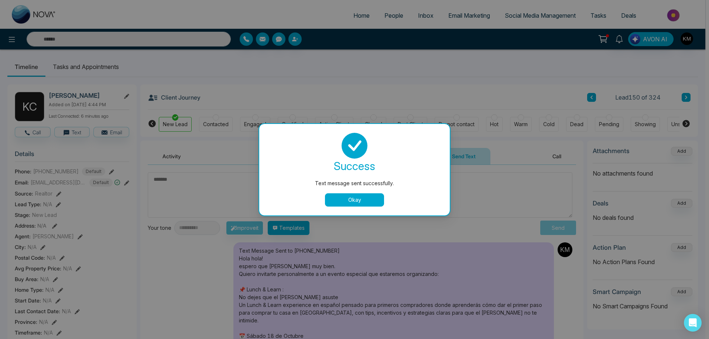
click at [362, 197] on button "Okay" at bounding box center [354, 199] width 59 height 13
